Goal: Transaction & Acquisition: Purchase product/service

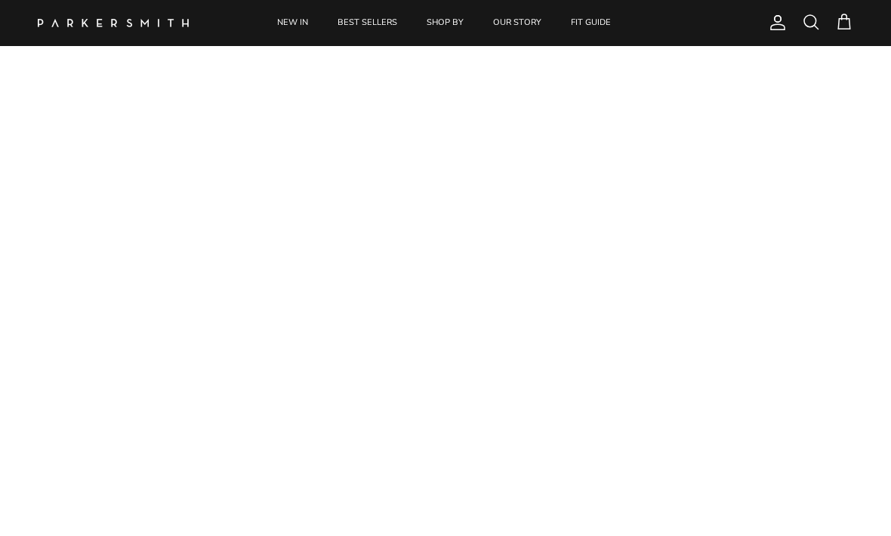
scroll to position [84, 0]
click at [286, 29] on link "NEW IN" at bounding box center [293, 23] width 58 height 46
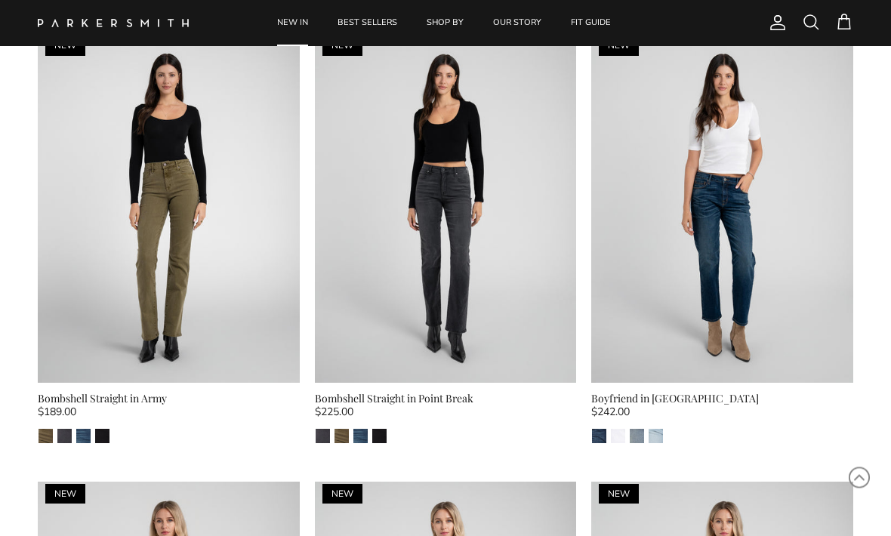
scroll to position [2786, 0]
click at [128, 175] on img at bounding box center [169, 208] width 262 height 349
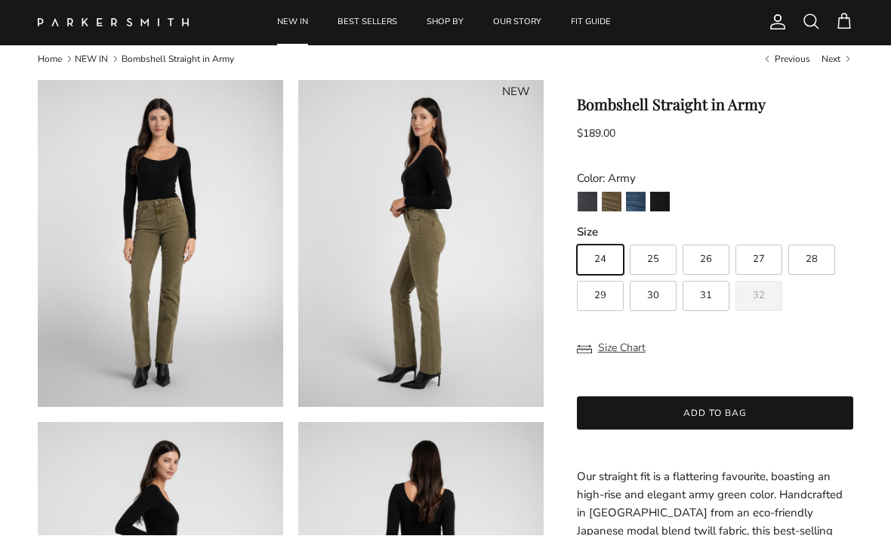
click at [759, 304] on label "32" at bounding box center [759, 297] width 47 height 30
click at [577, 239] on input "32" at bounding box center [576, 239] width 1 height 1
radio input "true"
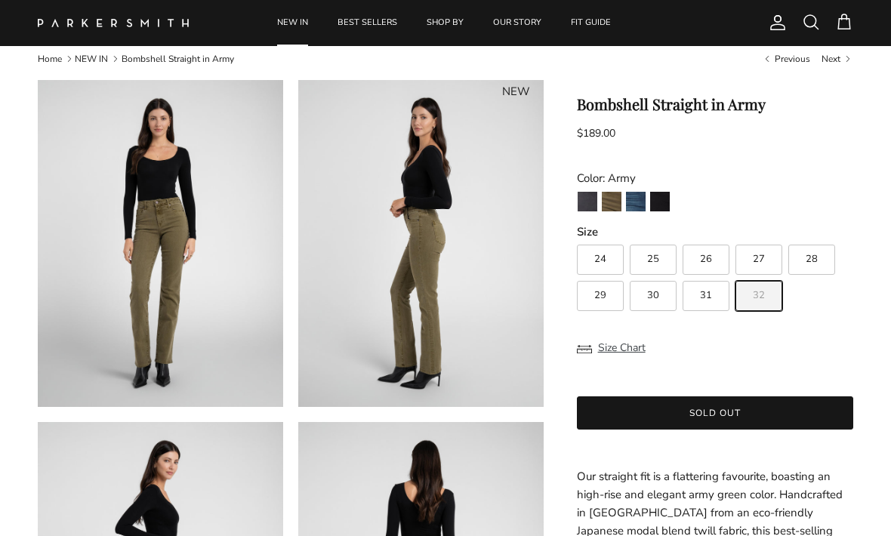
click at [763, 301] on span "32" at bounding box center [759, 296] width 12 height 10
click at [577, 239] on input "32" at bounding box center [576, 238] width 1 height 1
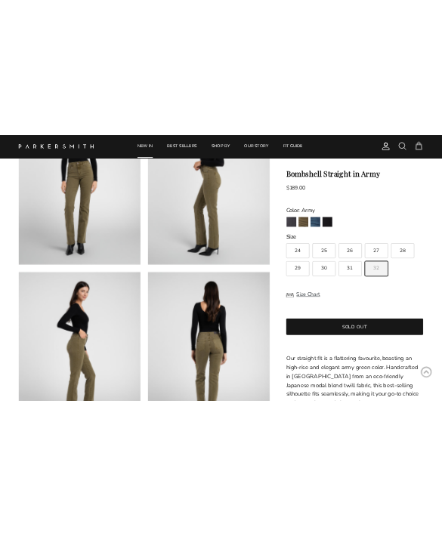
scroll to position [0, 0]
